Goal: Transaction & Acquisition: Purchase product/service

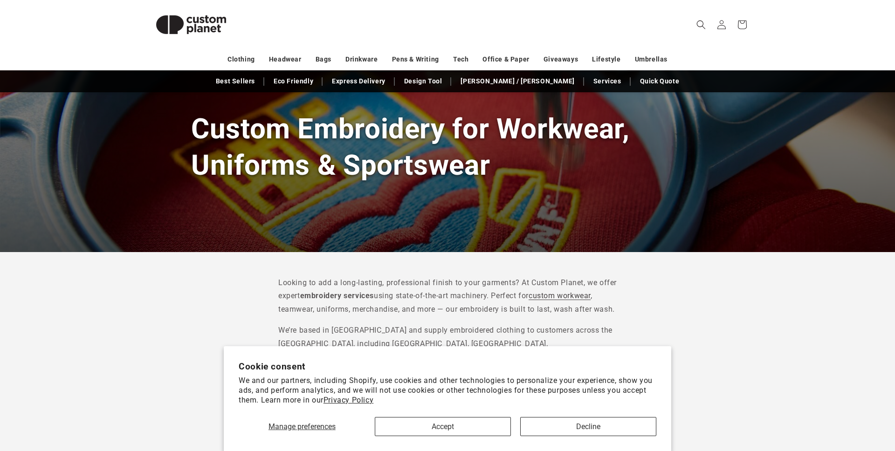
scroll to position [84, 0]
click at [456, 447] on section "Cookie consent We and our partners, including Shopify, use cookies and other te…" at bounding box center [447, 398] width 447 height 105
click at [459, 434] on button "Accept" at bounding box center [443, 426] width 136 height 19
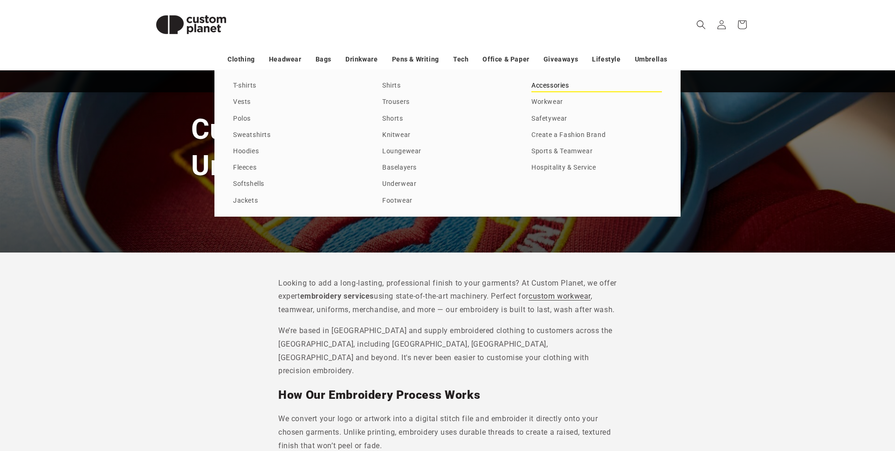
click at [571, 83] on link "Accessories" at bounding box center [596, 86] width 131 height 13
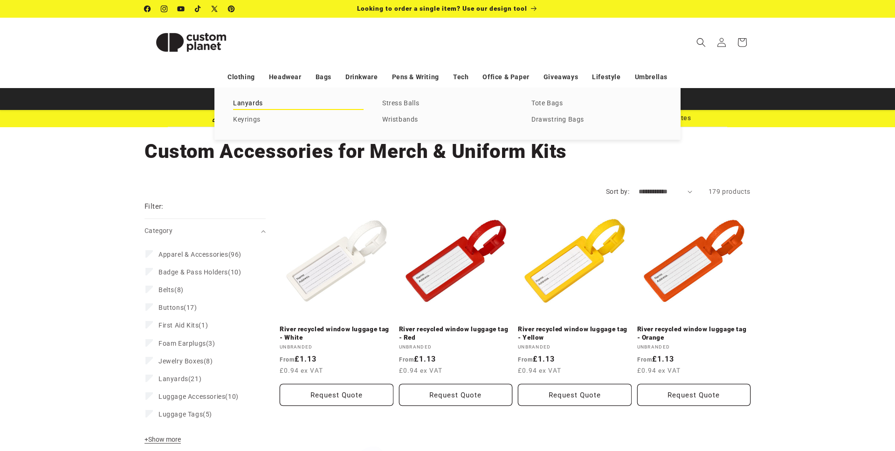
click at [243, 106] on link "Lanyards" at bounding box center [298, 103] width 131 height 13
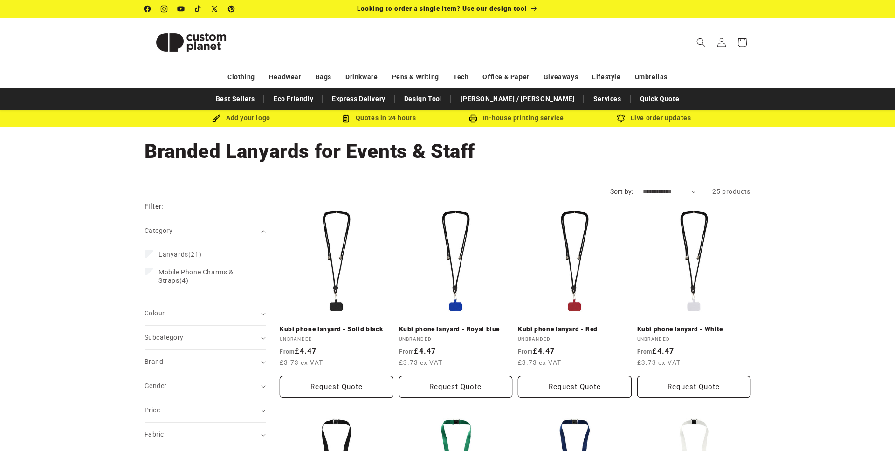
click at [690, 191] on select "**********" at bounding box center [670, 192] width 54 height 10
select select "**********"
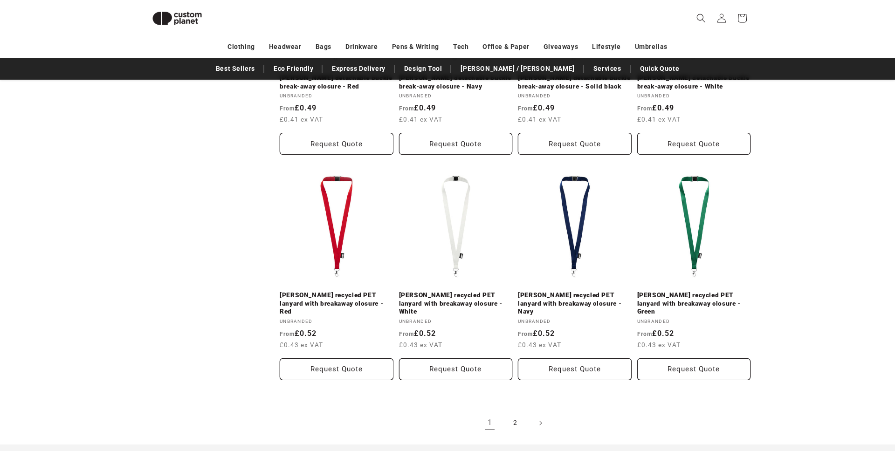
scroll to position [920, 0]
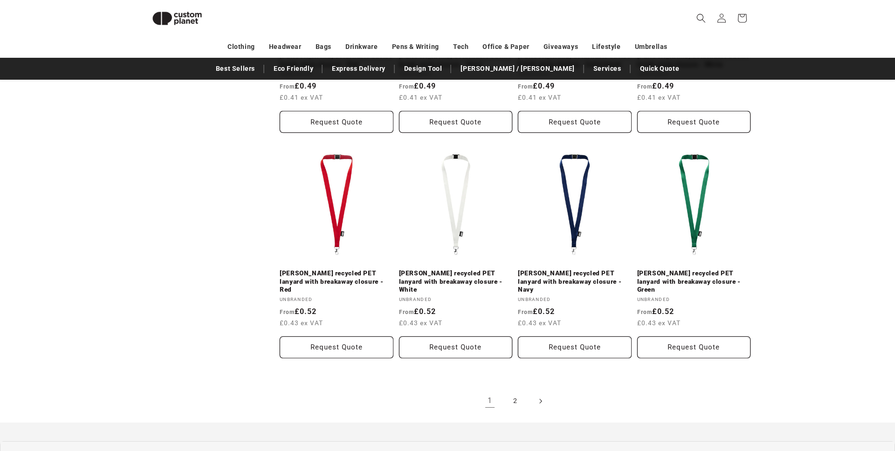
click at [541, 396] on icon "Next page" at bounding box center [540, 401] width 3 height 10
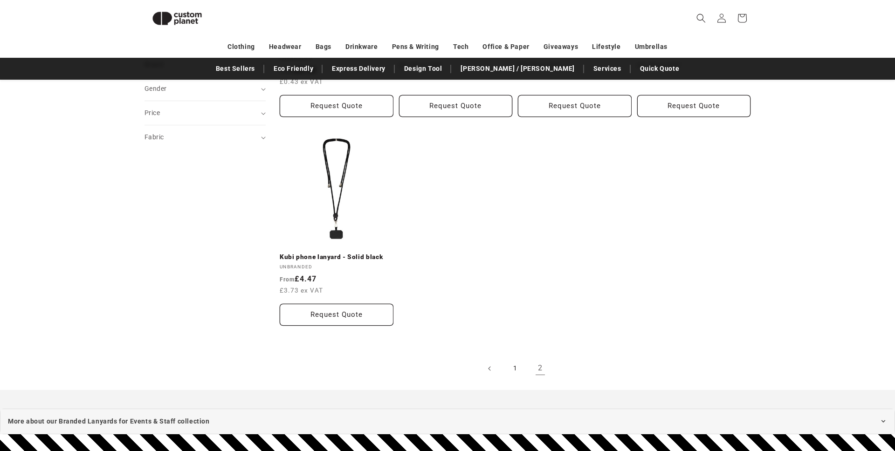
scroll to position [288, 0]
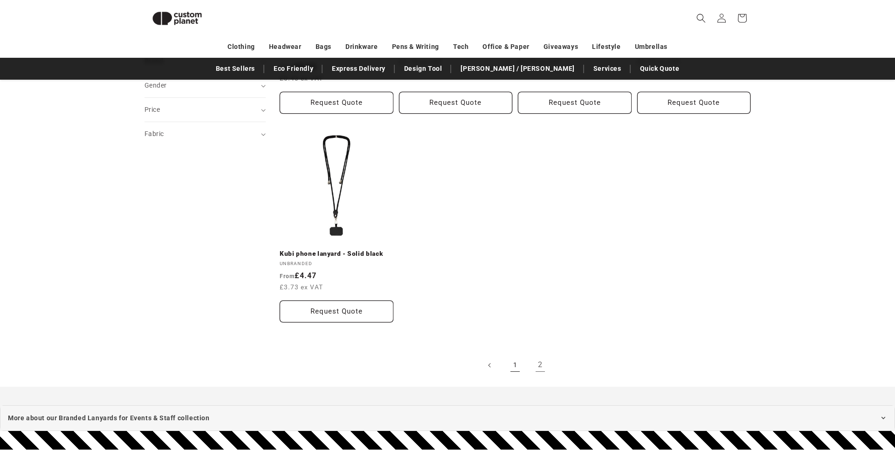
click at [513, 356] on link "1" at bounding box center [515, 365] width 21 height 21
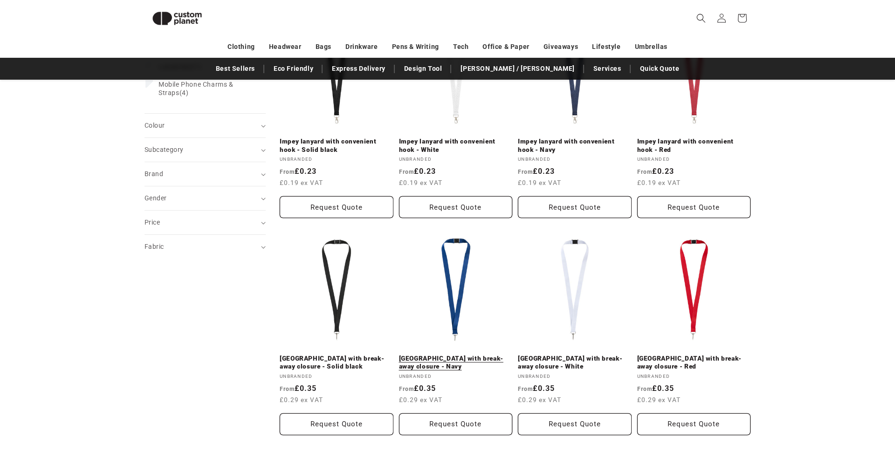
scroll to position [173, 0]
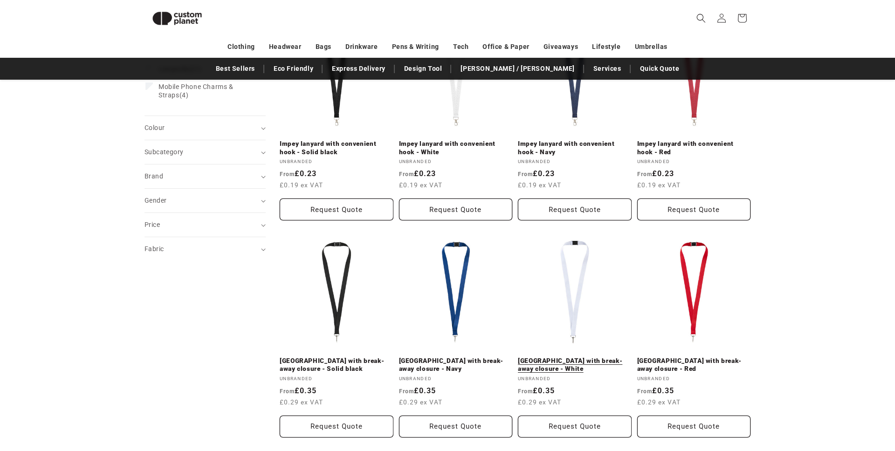
click at [535, 367] on link "[GEOGRAPHIC_DATA] with break-away closure - White" at bounding box center [575, 365] width 114 height 16
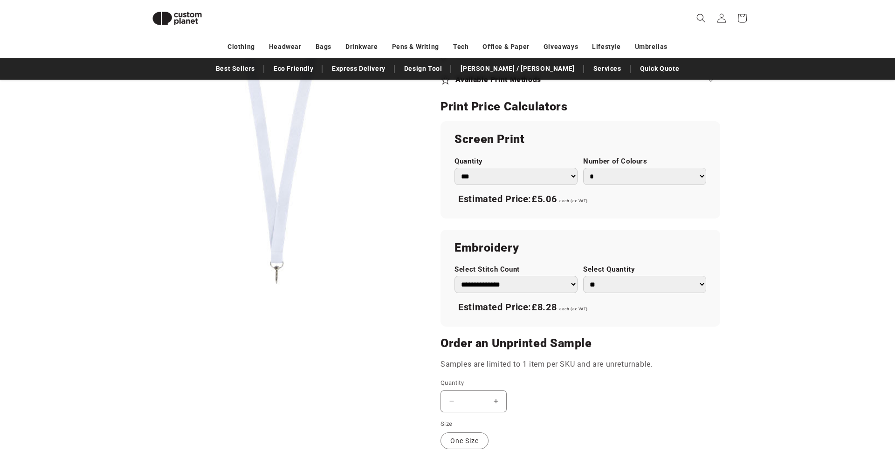
scroll to position [475, 0]
click at [571, 179] on select "*** *** *** **** **** **** ***** *****" at bounding box center [515, 175] width 123 height 17
select select "**"
click at [654, 178] on select "* * * * * * *" at bounding box center [644, 175] width 123 height 17
select select "*"
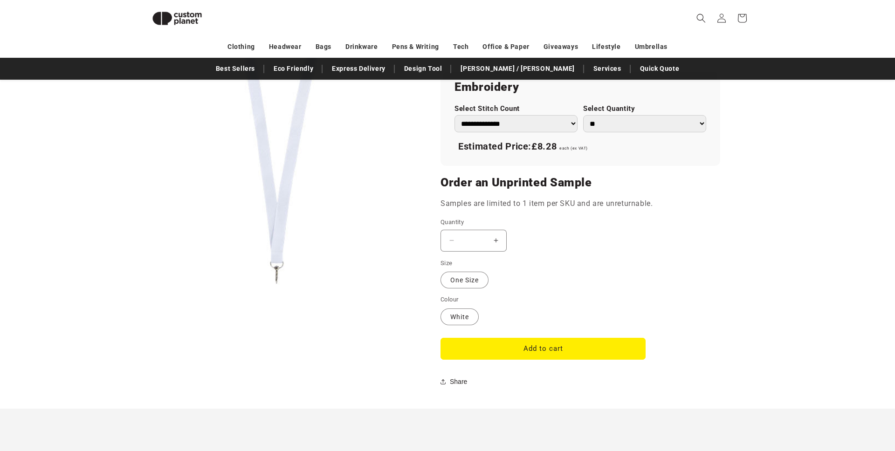
scroll to position [647, 0]
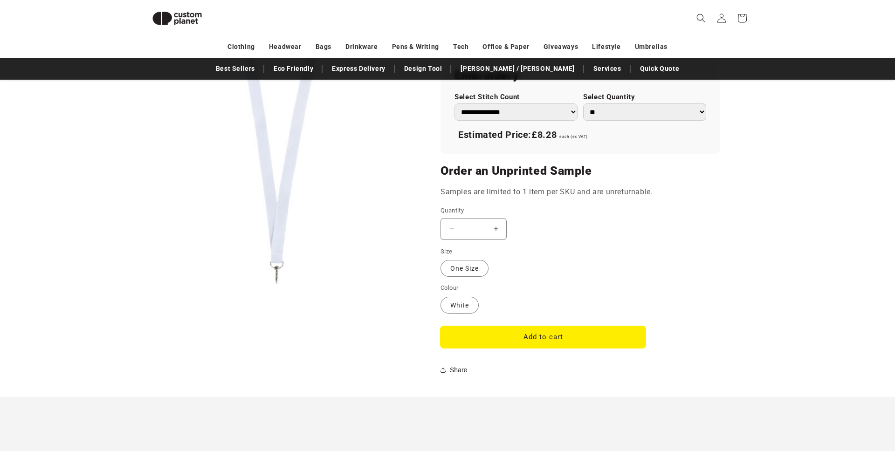
click at [561, 345] on button "Add to cart" at bounding box center [542, 337] width 205 height 22
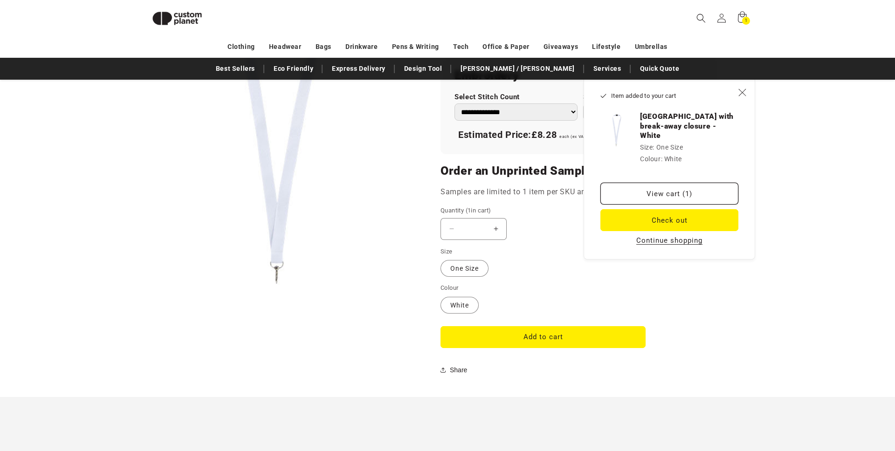
click at [658, 197] on div "View cart (1) Check out Continue shopping" at bounding box center [669, 215] width 138 height 65
click at [659, 183] on link "View cart (1)" at bounding box center [669, 194] width 138 height 22
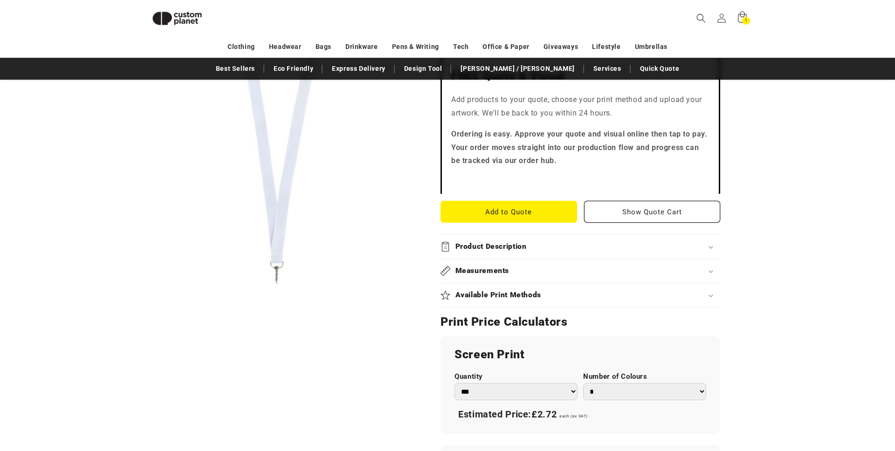
scroll to position [222, 0]
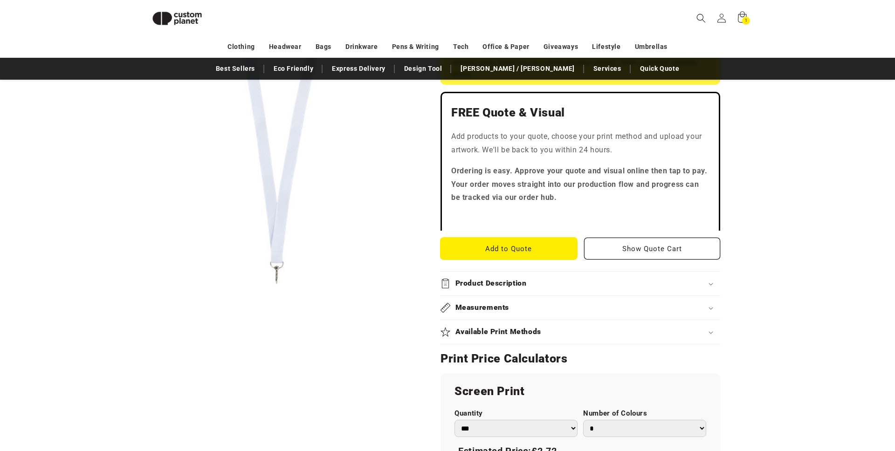
click at [533, 243] on button "Add to Quote" at bounding box center [508, 249] width 137 height 22
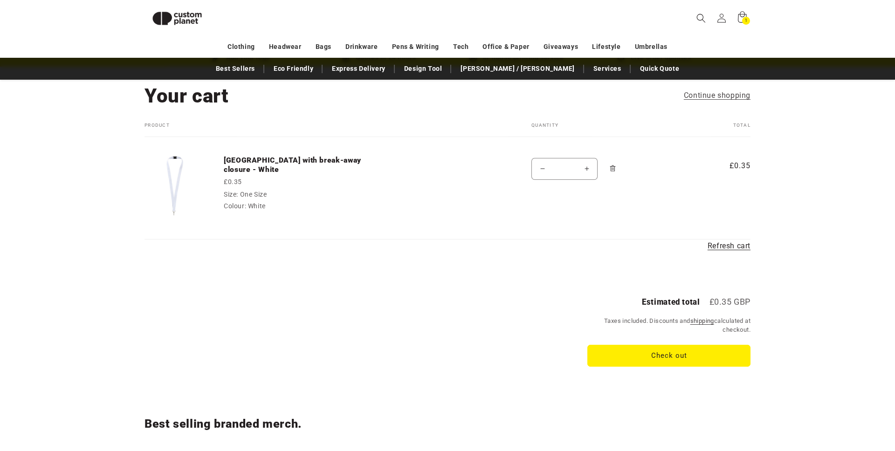
scroll to position [50, 0]
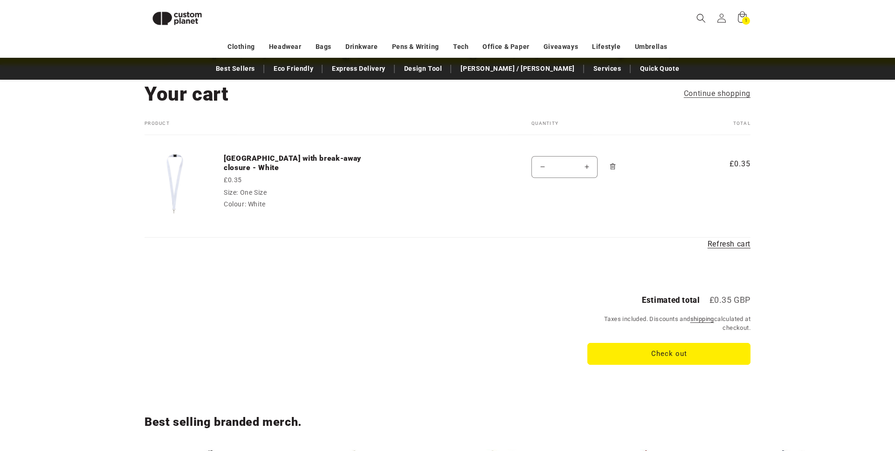
click at [565, 173] on input "*" at bounding box center [564, 167] width 23 height 22
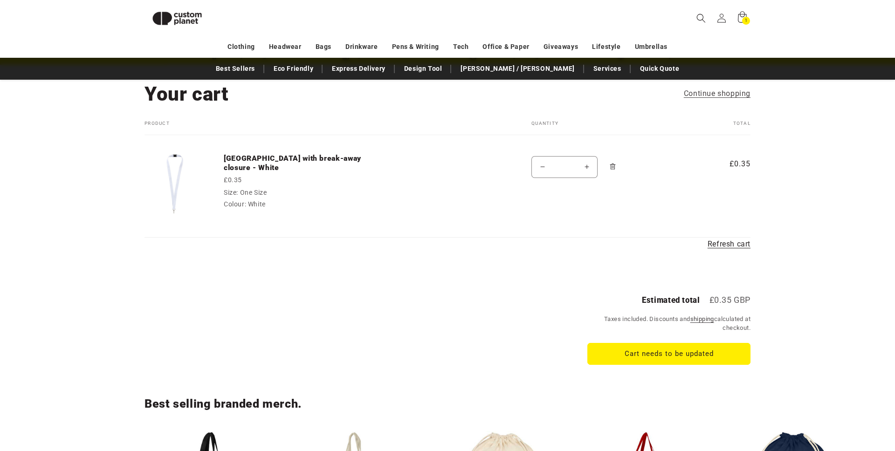
click at [625, 192] on td "Quantity Decrease quantity for [GEOGRAPHIC_DATA] with break-away closure - Whit…" at bounding box center [597, 177] width 179 height 84
type input "*"
